Goal: Transaction & Acquisition: Purchase product/service

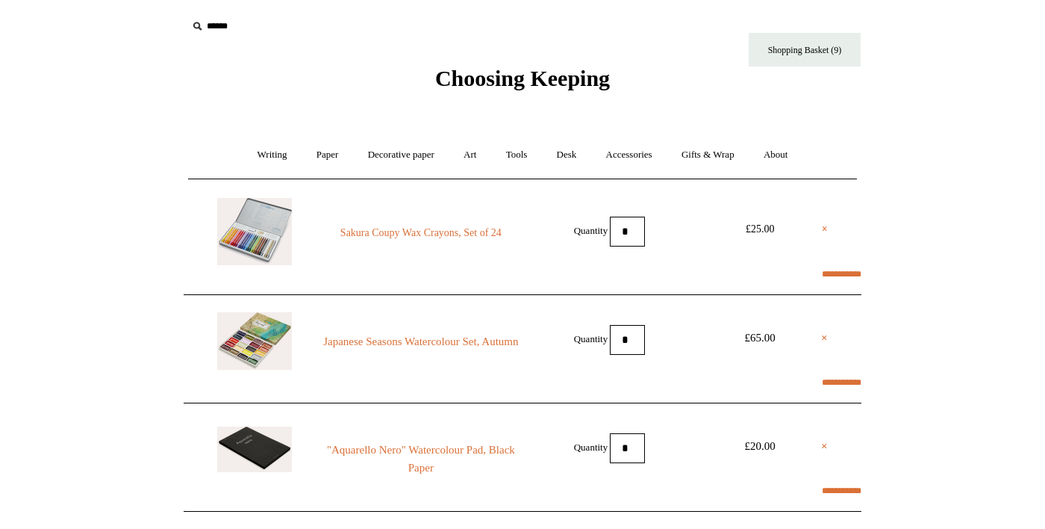
select select "**********"
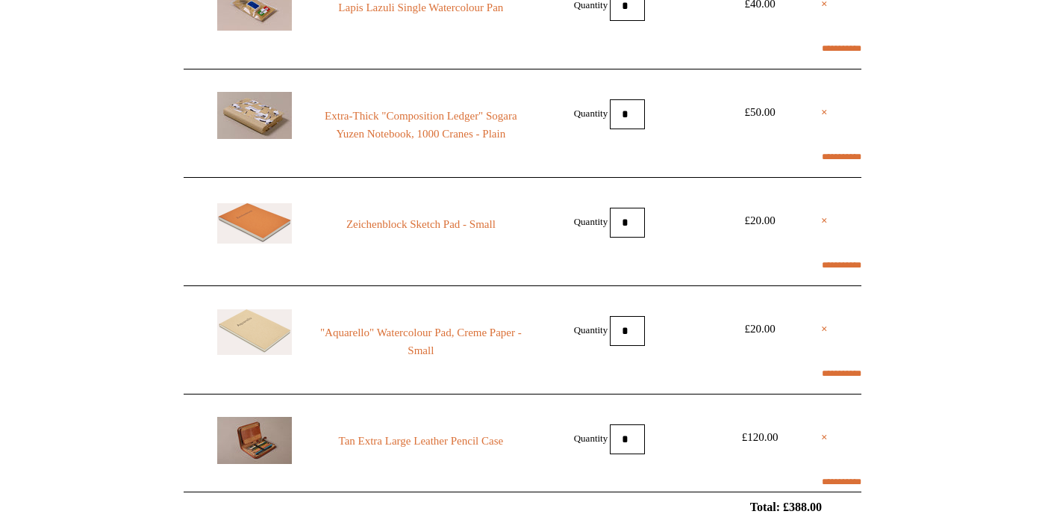
scroll to position [668, 0]
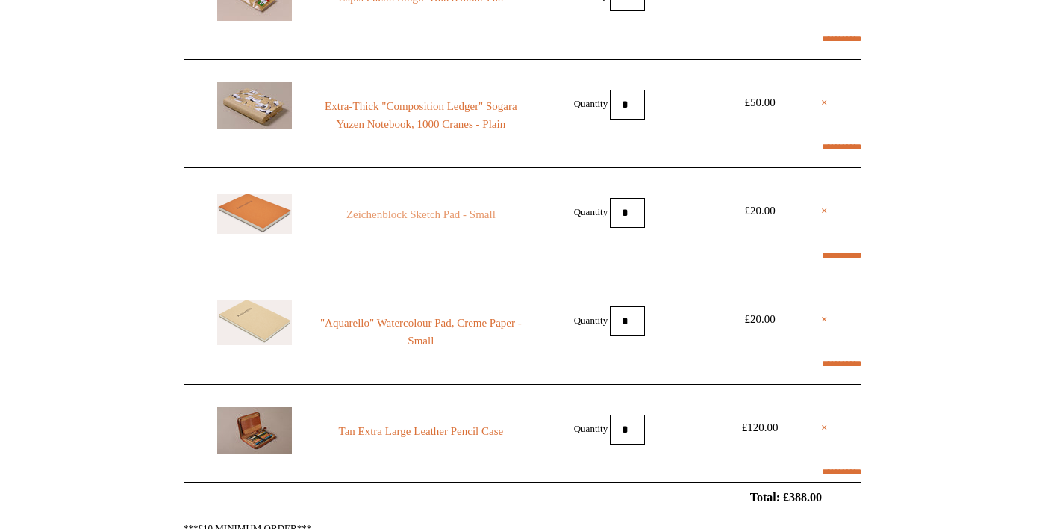
click at [502, 223] on link "Zeichenblock Sketch Pad - Small" at bounding box center [421, 214] width 203 height 18
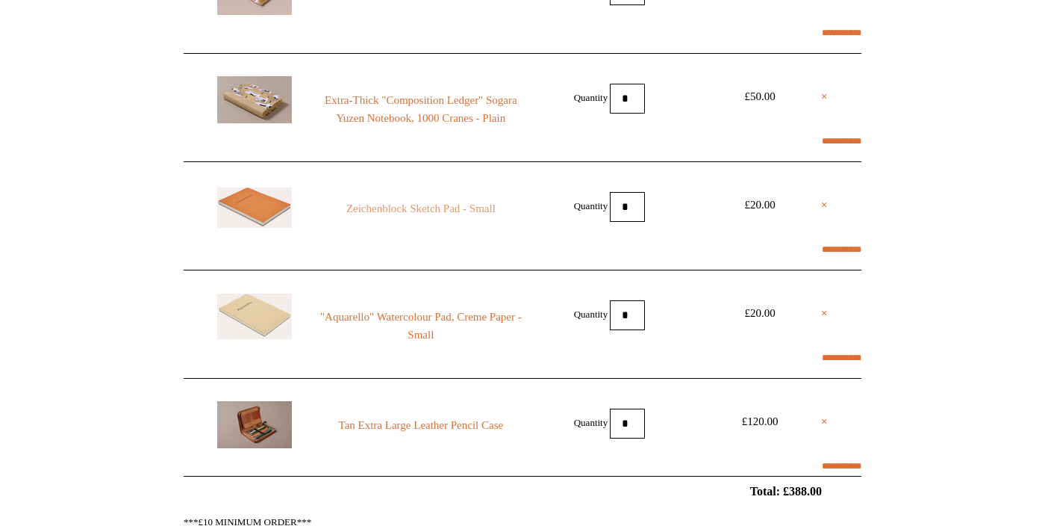
scroll to position [701, 0]
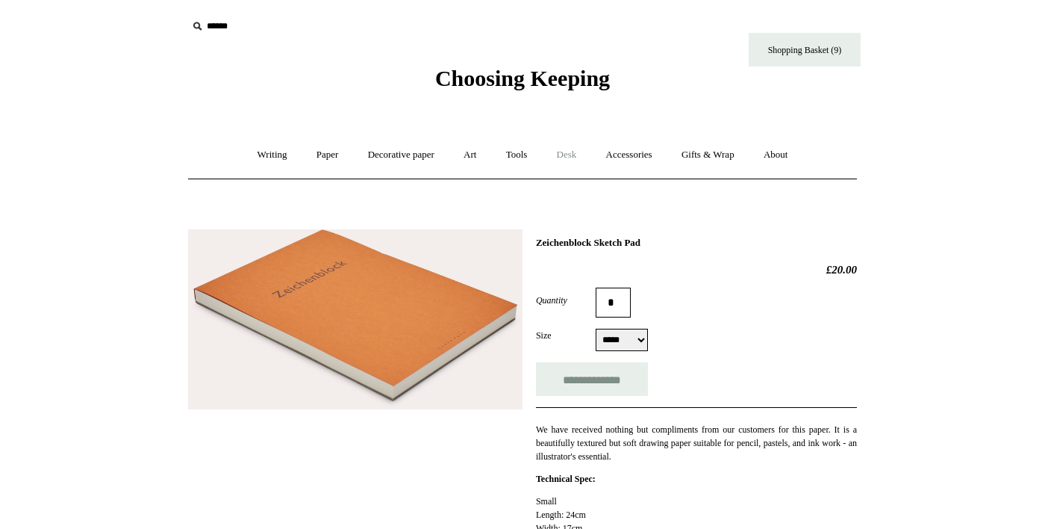
click at [582, 153] on link "Desk +" at bounding box center [567, 155] width 47 height 40
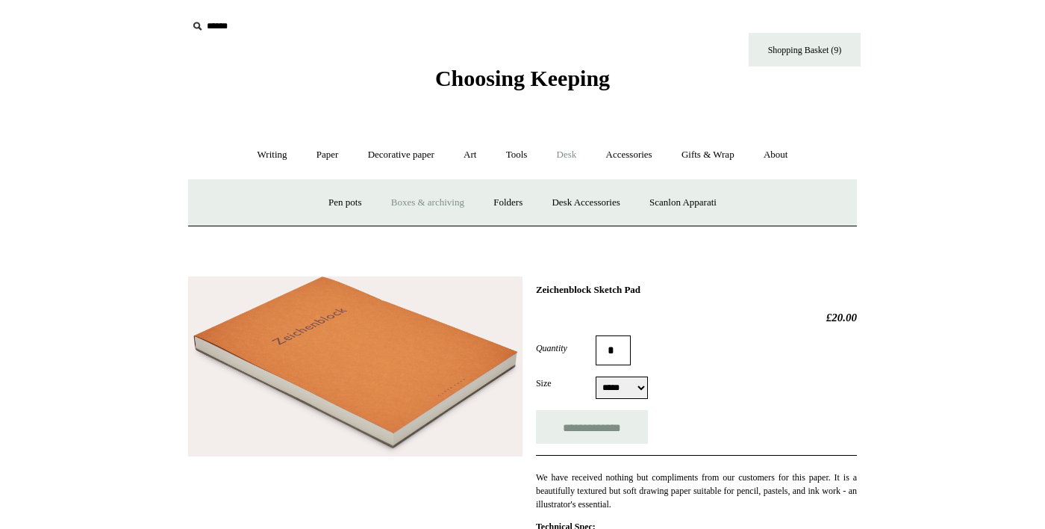
click at [431, 205] on link "Boxes & archiving" at bounding box center [428, 203] width 100 height 40
